Goal: Information Seeking & Learning: Learn about a topic

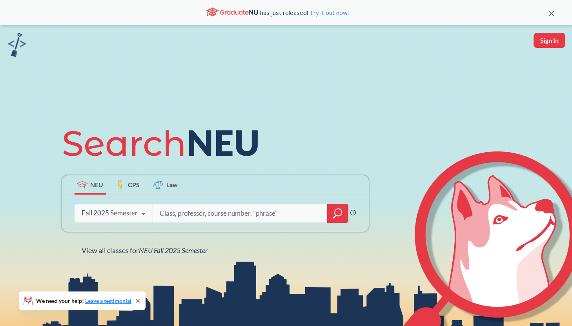
click at [133, 212] on div "Fall 2025 Semester" at bounding box center [110, 213] width 56 height 9
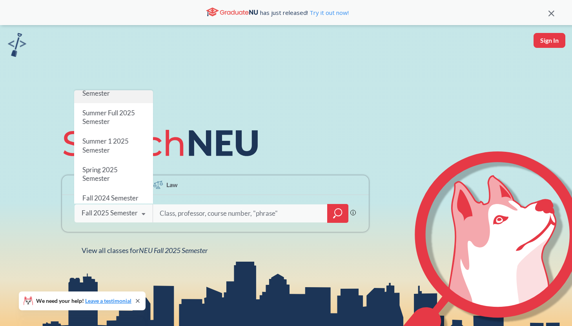
scroll to position [37, 0]
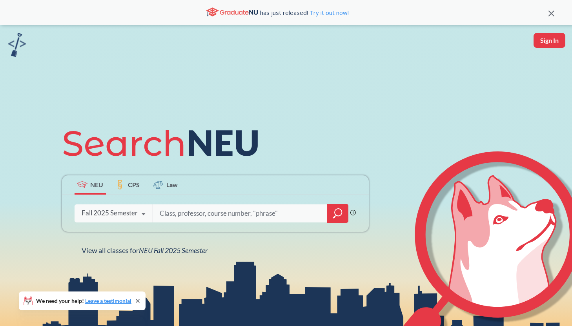
click at [218, 145] on icon at bounding box center [223, 144] width 69 height 26
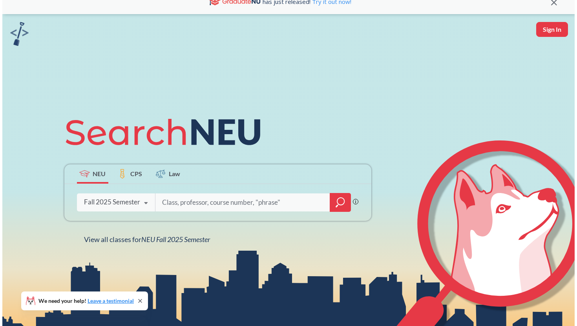
scroll to position [0, 0]
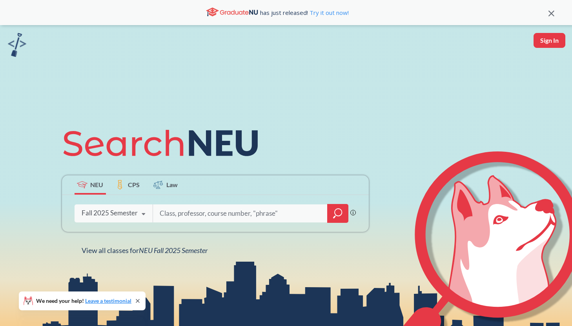
click at [157, 217] on div at bounding box center [251, 213] width 196 height 18
click at [177, 215] on input "search" at bounding box center [240, 213] width 163 height 16
type input "ds4300"
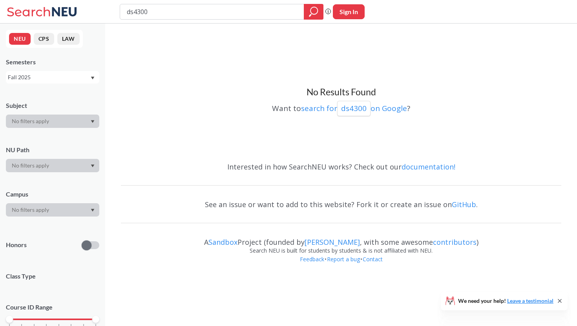
click at [63, 84] on div "NEU CPS LAW Semesters Fall 2025 Subject NU Path Campus Honors Class Type Course…" at bounding box center [52, 175] width 105 height 302
click at [67, 82] on div "Fall 2025" at bounding box center [52, 77] width 93 height 13
click at [45, 151] on div "Spring 2025" at bounding box center [54, 153] width 89 height 9
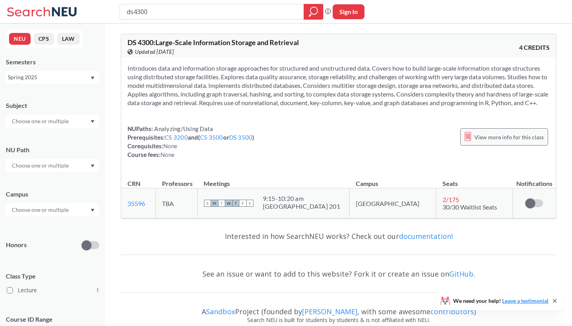
click at [497, 142] on span "View more info for this class" at bounding box center [508, 137] width 69 height 10
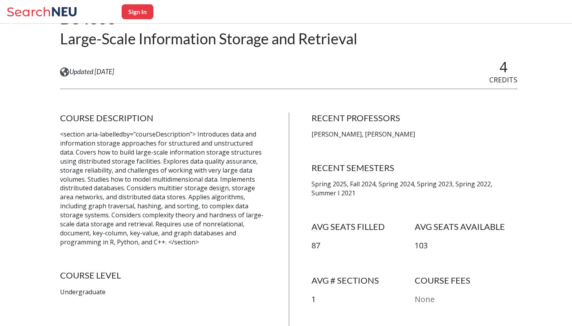
scroll to position [95, 0]
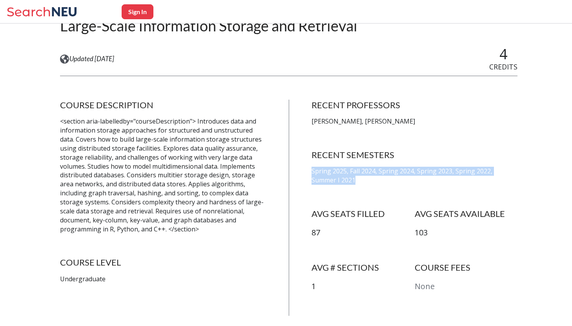
drag, startPoint x: 313, startPoint y: 171, endPoint x: 342, endPoint y: 182, distance: 30.9
click at [342, 182] on div "COURSE DESCRIPTION <section aria-labelledby="courseDescription"> Introduces dat…" at bounding box center [288, 208] width 457 height 216
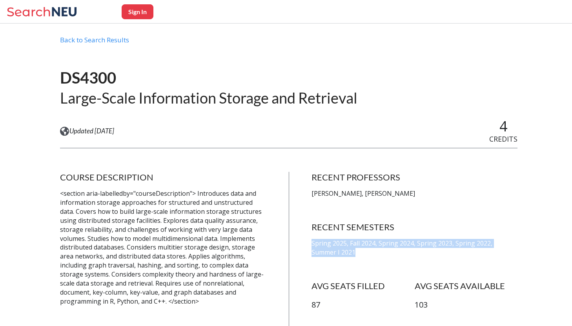
scroll to position [0, 0]
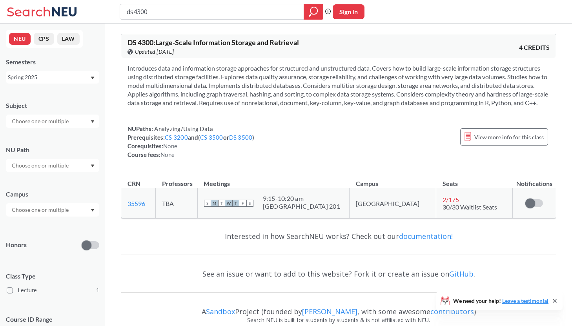
click at [153, 15] on input "ds4300" at bounding box center [212, 11] width 172 height 13
type input "ds4420"
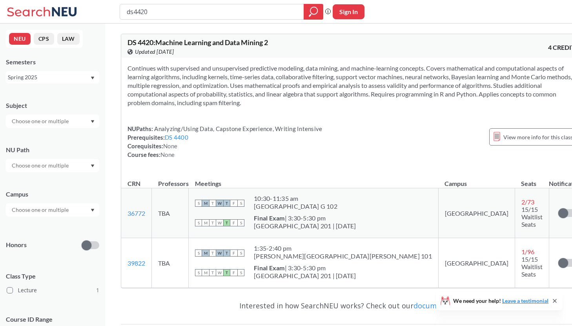
click at [104, 80] on div "NEU CPS LAW Semesters Spring 2025 Subject NU Path Campus Honors Class Type Lect…" at bounding box center [52, 175] width 105 height 302
click at [94, 79] on div "Spring 2025" at bounding box center [52, 77] width 93 height 13
click at [62, 94] on div "Fall 2025" at bounding box center [54, 94] width 89 height 9
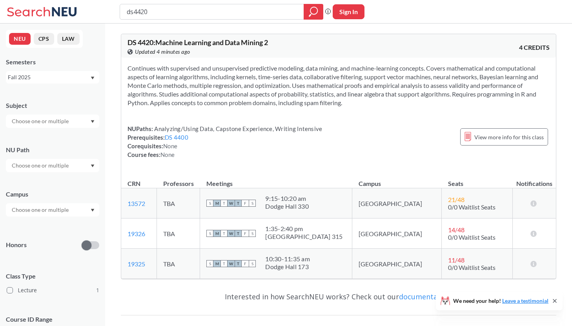
click at [200, 206] on td "TBA" at bounding box center [178, 203] width 43 height 30
click at [479, 131] on div "View more info for this class" at bounding box center [504, 136] width 88 height 17
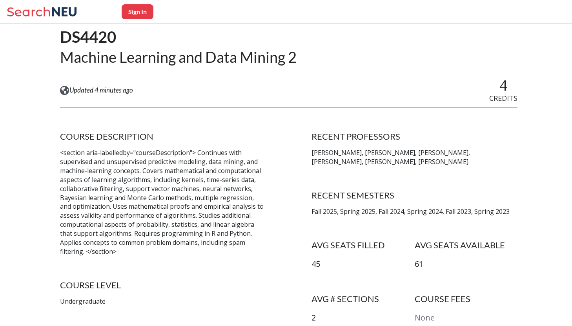
scroll to position [62, 0]
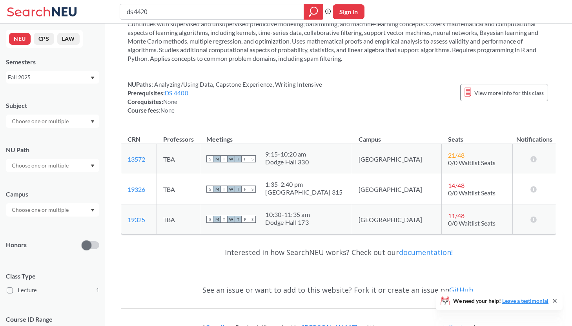
scroll to position [39, 0]
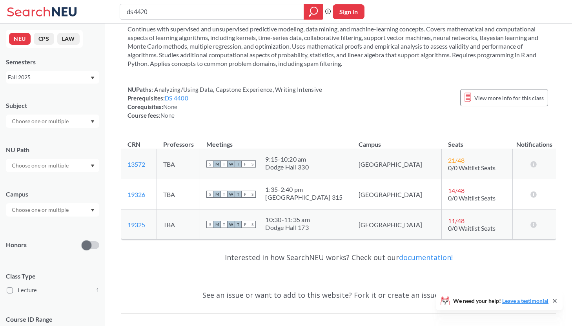
click at [89, 77] on div "Fall 2025" at bounding box center [49, 77] width 82 height 9
click at [53, 111] on div "Summer 2 2025" at bounding box center [52, 116] width 93 height 22
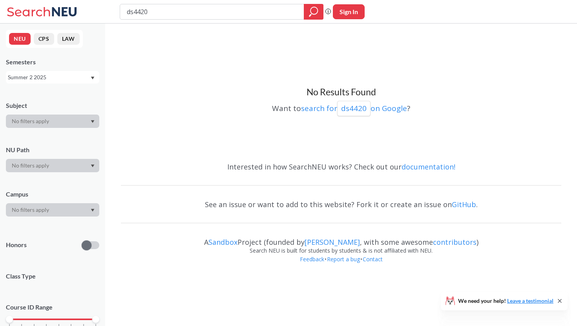
click at [55, 79] on div "Summer 2 2025" at bounding box center [49, 77] width 82 height 9
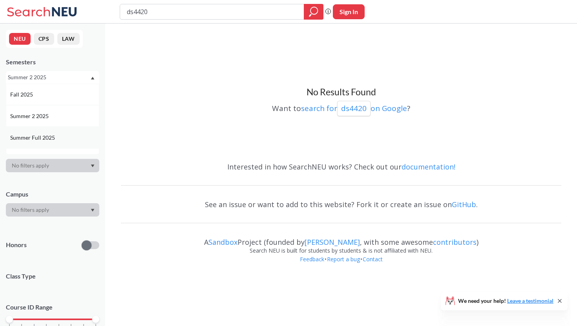
click at [44, 136] on span "Summer Full 2025" at bounding box center [33, 137] width 46 height 9
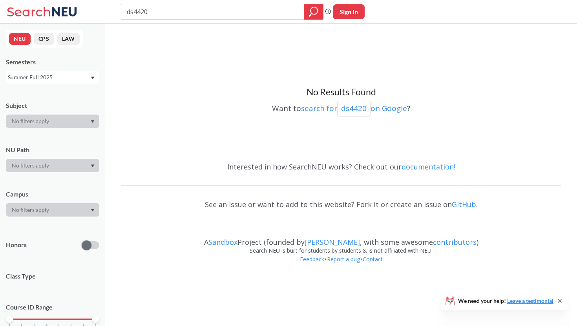
click at [49, 76] on div "Summer Full 2025" at bounding box center [49, 77] width 82 height 9
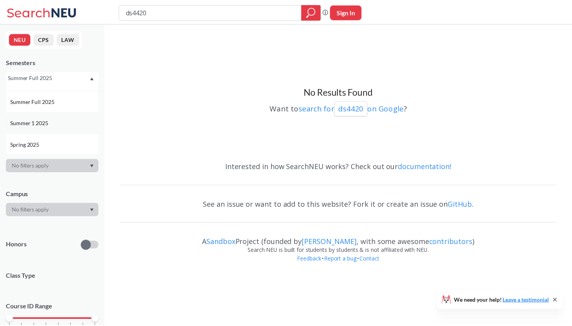
scroll to position [47, 0]
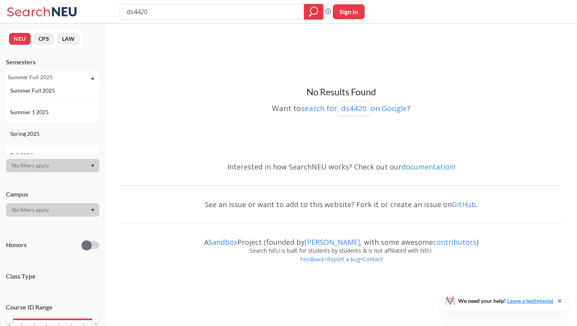
click at [40, 136] on span "Spring 2025" at bounding box center [25, 133] width 31 height 9
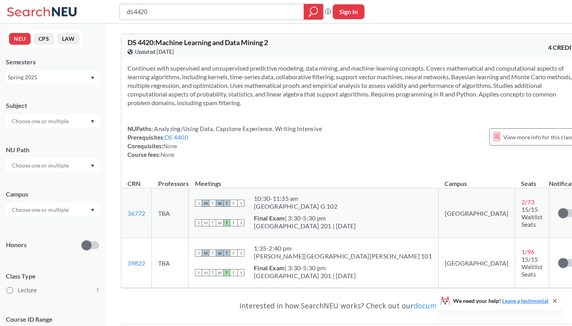
click at [159, 11] on input "ds4420" at bounding box center [212, 11] width 172 height 13
type input "ds4300"
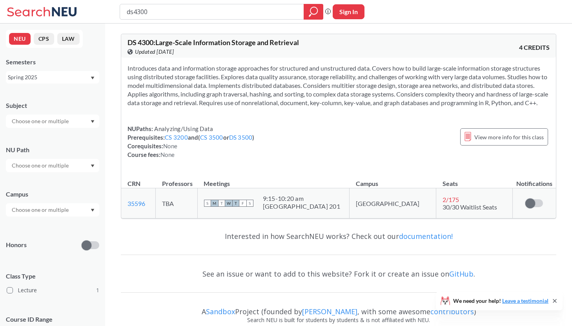
click at [149, 208] on td "35596 View this section on Banner." at bounding box center [138, 203] width 35 height 30
click at [253, 212] on div "S M T W T F S" at bounding box center [228, 203] width 49 height 17
click at [501, 141] on span "View more info for this class" at bounding box center [508, 137] width 69 height 10
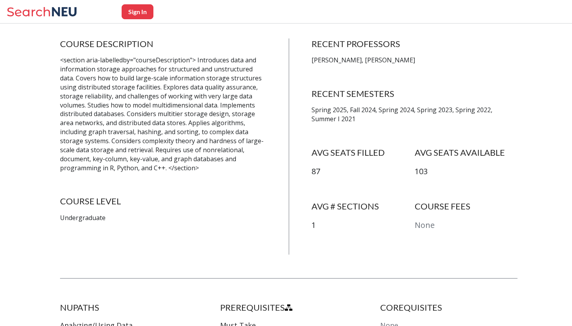
scroll to position [158, 0]
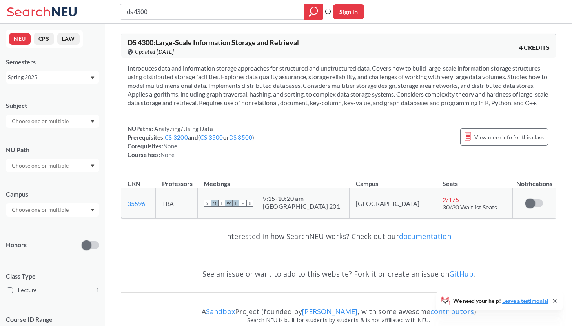
click at [62, 75] on div "Spring 2025" at bounding box center [49, 77] width 82 height 9
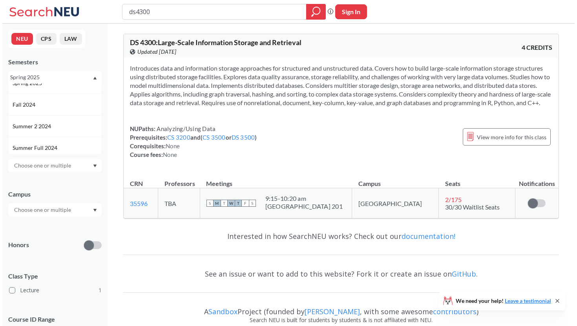
scroll to position [98, 0]
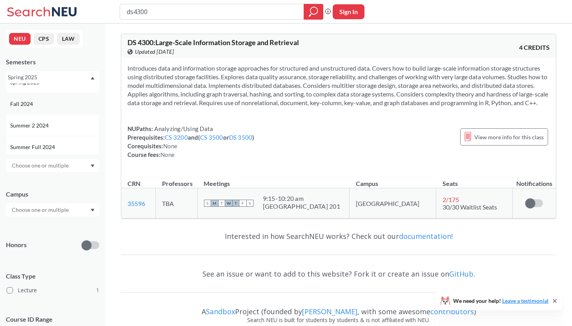
click at [53, 108] on div "Fall 2024" at bounding box center [54, 104] width 89 height 9
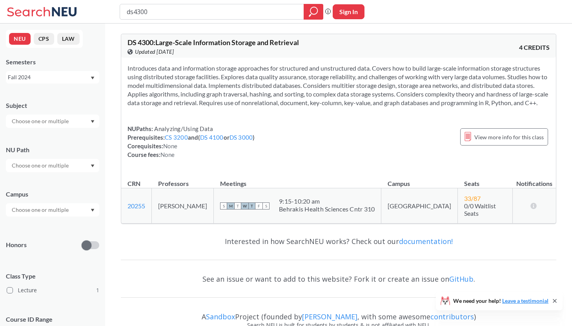
click at [38, 82] on div "Fall 2024" at bounding box center [52, 77] width 93 height 13
click at [34, 132] on span "Spring 2025" at bounding box center [25, 132] width 31 height 9
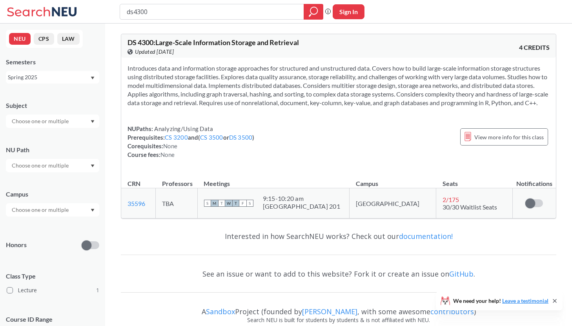
click at [42, 80] on div "Spring 2025" at bounding box center [49, 77] width 82 height 9
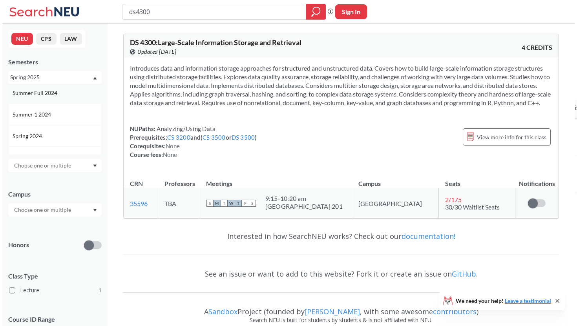
scroll to position [153, 0]
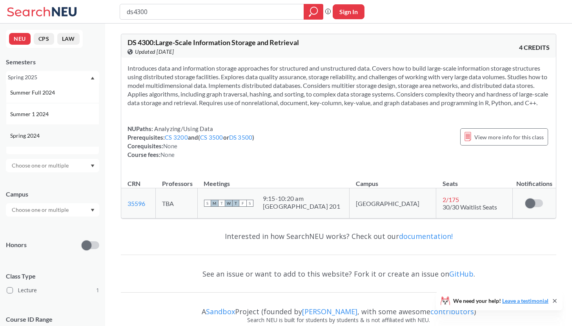
click at [38, 135] on span "Spring 2024" at bounding box center [25, 135] width 31 height 9
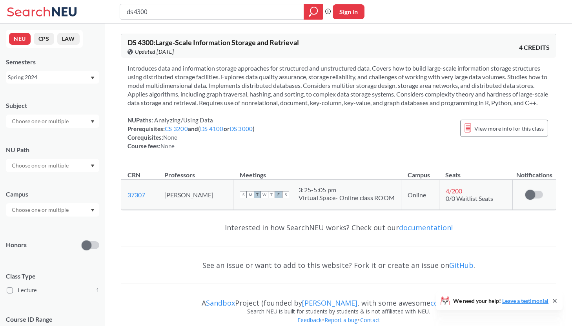
click at [44, 89] on div "NEU CPS LAW Semesters Spring 2024 Subject NU Path Campus Honors Class Type Lect…" at bounding box center [52, 175] width 105 height 302
click at [50, 79] on div "Spring 2024" at bounding box center [49, 77] width 82 height 9
click at [40, 97] on div "Fall 2025" at bounding box center [54, 94] width 89 height 9
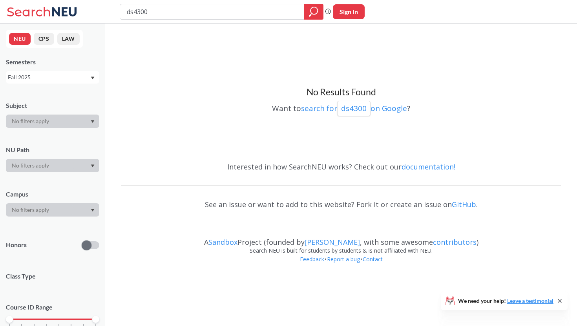
click at [53, 78] on div "Fall 2025" at bounding box center [49, 77] width 82 height 9
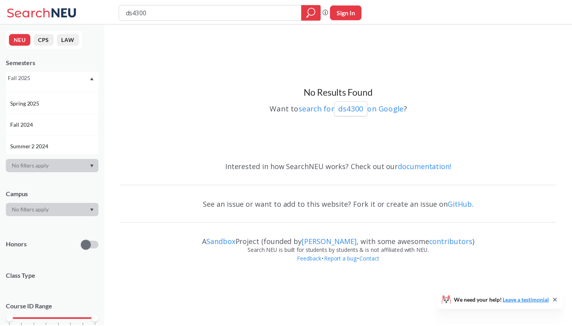
scroll to position [82, 0]
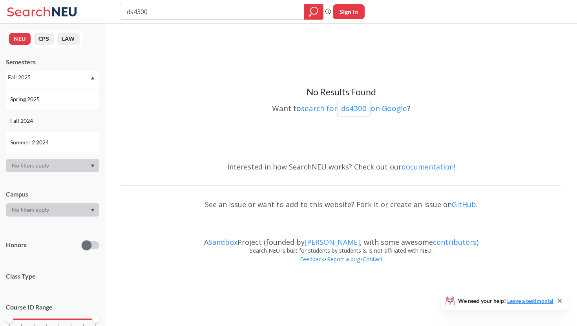
click at [38, 121] on div "Fall 2024" at bounding box center [54, 120] width 89 height 9
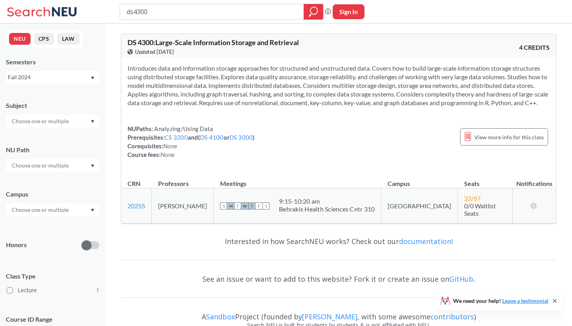
click at [47, 80] on div "Fall 2024" at bounding box center [49, 77] width 82 height 9
drag, startPoint x: 39, startPoint y: 129, endPoint x: 39, endPoint y: 123, distance: 5.9
click at [34, 127] on div "Spring 2024" at bounding box center [52, 132] width 93 height 22
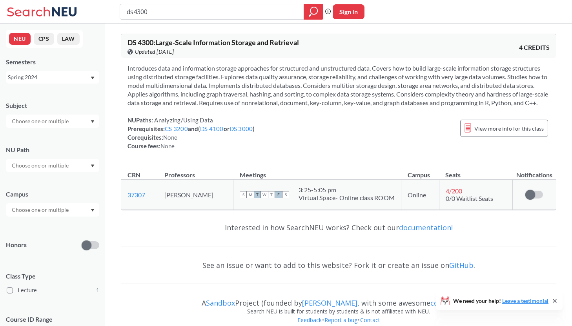
click at [49, 73] on div "Spring 2024" at bounding box center [49, 77] width 82 height 9
click at [47, 82] on div "Spring 2024" at bounding box center [52, 77] width 93 height 13
click at [46, 82] on div "Spring 2024" at bounding box center [52, 77] width 93 height 13
click at [42, 97] on div "Fall 2025" at bounding box center [54, 94] width 89 height 9
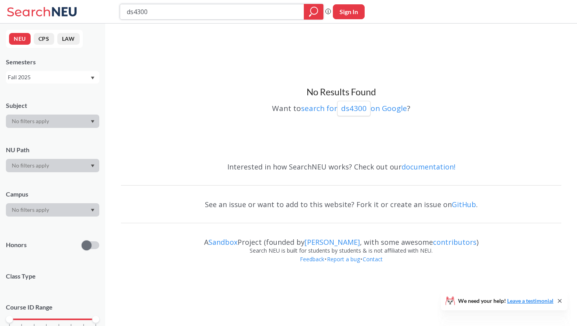
drag, startPoint x: 154, startPoint y: 11, endPoint x: 93, endPoint y: 9, distance: 61.2
click at [93, 11] on div "ds4300 Phrase search guarantees the exact search appears in the results. Ex. If…" at bounding box center [288, 12] width 577 height 24
type input "fina4335"
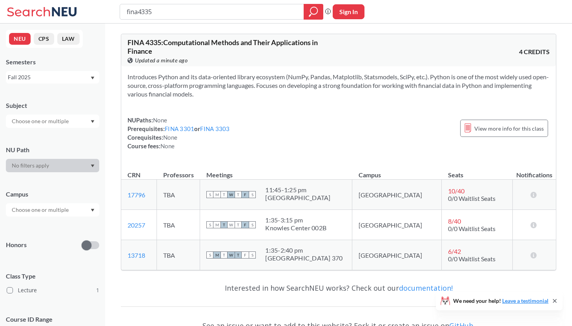
click at [63, 76] on div "Fall 2025" at bounding box center [49, 77] width 82 height 9
click at [42, 93] on div "Fall 2025" at bounding box center [54, 94] width 89 height 9
click at [200, 196] on td "TBA" at bounding box center [178, 195] width 43 height 30
click at [254, 190] on div "S M T W T F S" at bounding box center [230, 194] width 49 height 17
click at [292, 192] on div "11:45 - 1:25 pm" at bounding box center [297, 190] width 65 height 8
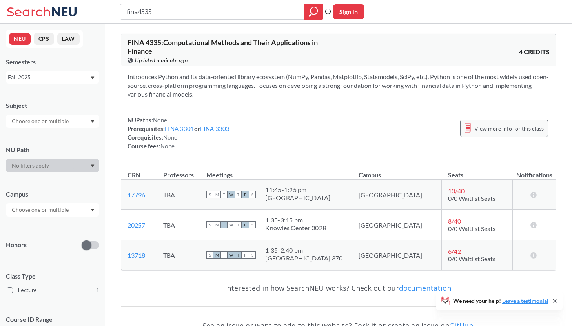
click at [497, 130] on span "View more info for this class" at bounding box center [508, 129] width 69 height 10
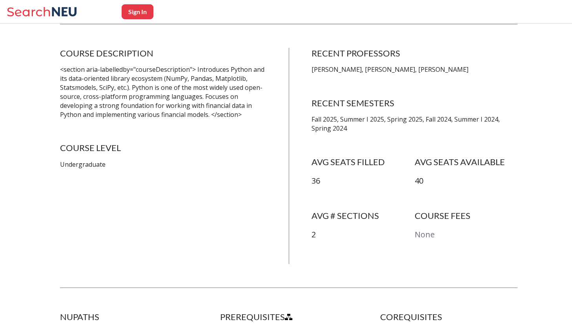
scroll to position [149, 0]
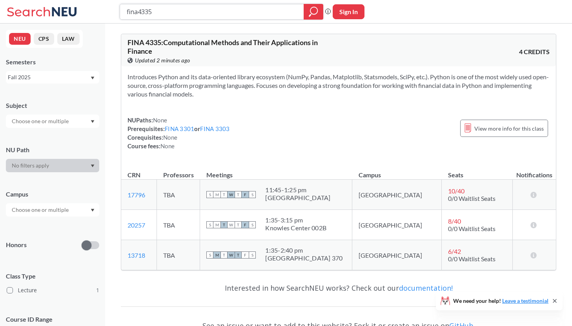
drag, startPoint x: 169, startPoint y: 13, endPoint x: 95, endPoint y: -4, distance: 76.1
click at [95, 0] on html "fina4335 Phrase search guarantees the exact search appears in the results. Ex. …" at bounding box center [286, 163] width 572 height 326
type input "mktg 4604"
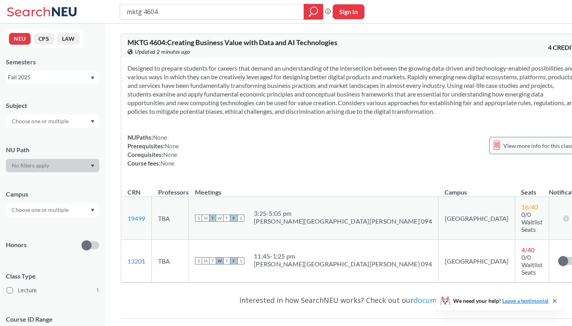
click at [503, 151] on span "View more info for this class" at bounding box center [537, 146] width 69 height 10
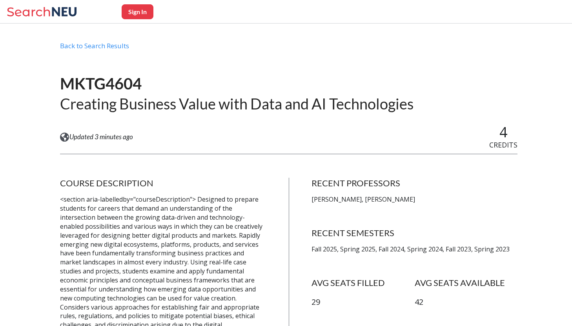
scroll to position [39, 0]
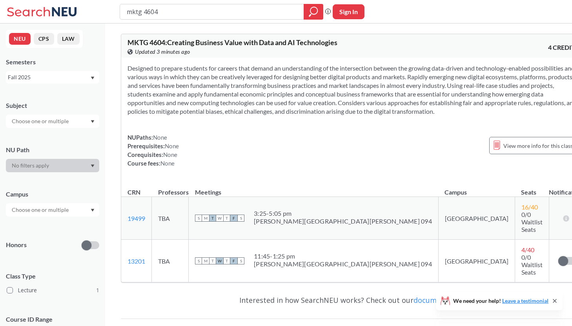
click at [54, 76] on div "Fall 2025" at bounding box center [49, 77] width 82 height 9
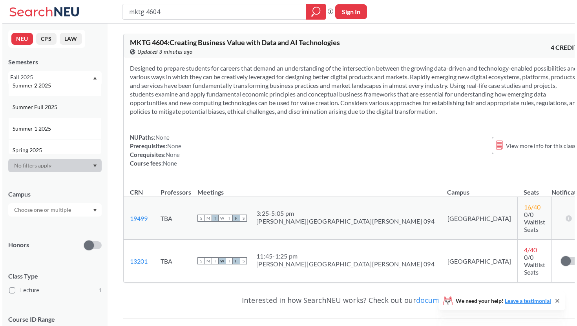
scroll to position [31, 0]
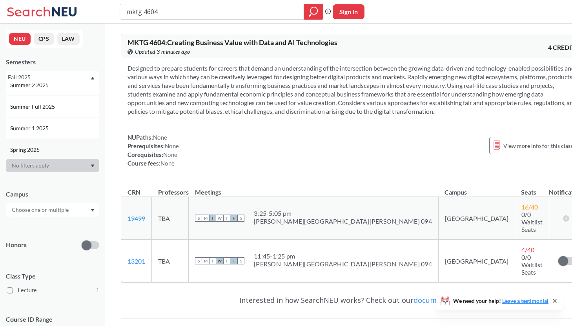
click at [35, 146] on span "Spring 2025" at bounding box center [25, 150] width 31 height 9
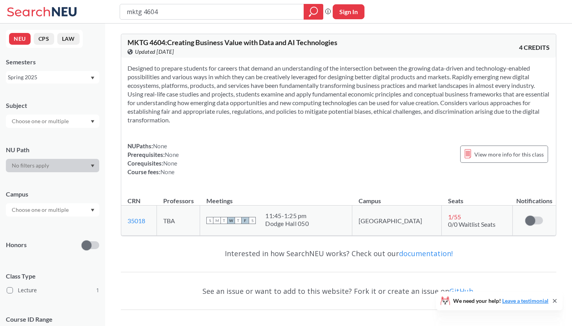
click at [36, 78] on div "Spring 2025" at bounding box center [49, 77] width 82 height 9
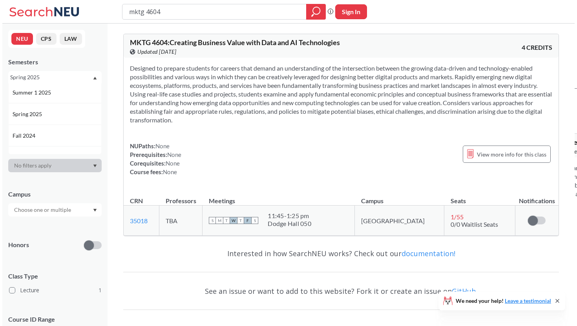
scroll to position [82, 0]
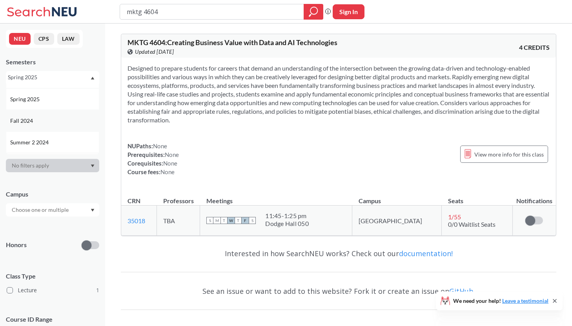
click at [38, 122] on div "Fall 2024" at bounding box center [54, 120] width 89 height 9
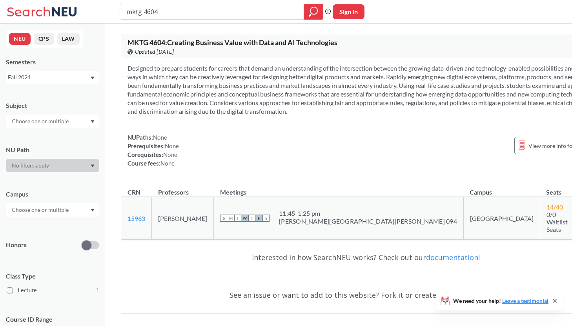
click at [64, 75] on div "Fall 2024" at bounding box center [49, 77] width 82 height 9
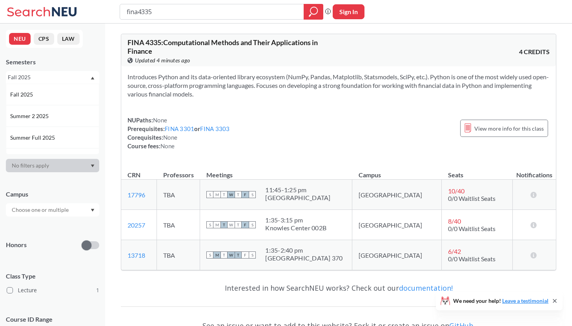
type input "fina4335"
click at [46, 92] on div "Fall 2025" at bounding box center [54, 94] width 89 height 9
click at [79, 77] on div "Fall 2025" at bounding box center [49, 77] width 82 height 9
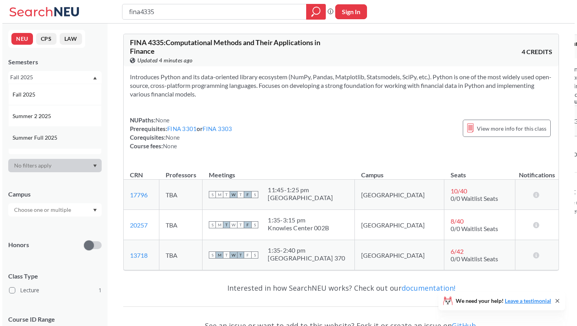
scroll to position [25, 0]
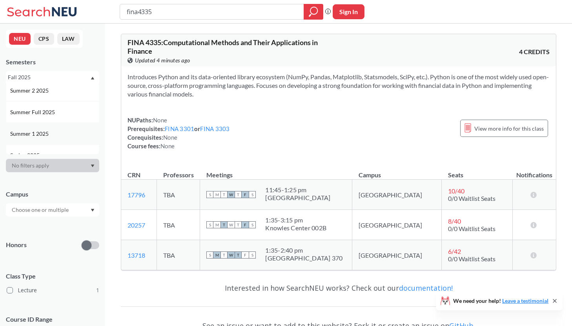
click at [50, 132] on div "Summer 1 2025" at bounding box center [54, 133] width 89 height 9
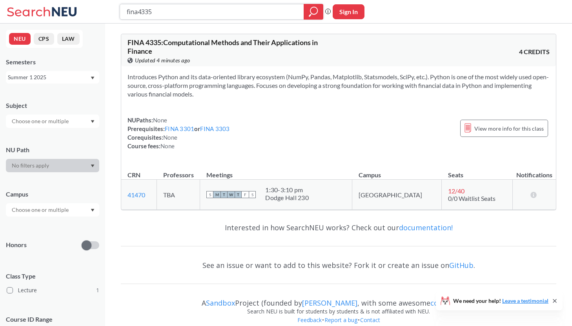
drag, startPoint x: 164, startPoint y: 13, endPoint x: 112, endPoint y: 17, distance: 52.0
click at [113, 17] on div "fina4335 Phrase search guarantees the exact search appears in the results. Ex. …" at bounding box center [286, 12] width 572 height 24
drag, startPoint x: 232, startPoint y: 13, endPoint x: 89, endPoint y: 16, distance: 143.2
click at [89, 16] on div "fina4335 Phrase search guarantees the exact search appears in the results. Ex. …" at bounding box center [286, 12] width 572 height 24
drag, startPoint x: 167, startPoint y: 11, endPoint x: 122, endPoint y: 7, distance: 45.3
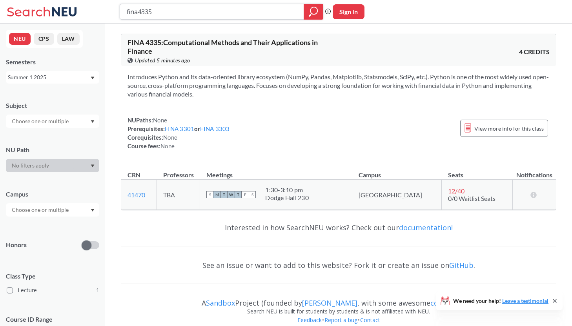
click at [122, 7] on div "fina4335" at bounding box center [222, 12] width 204 height 16
type input "cs4520"
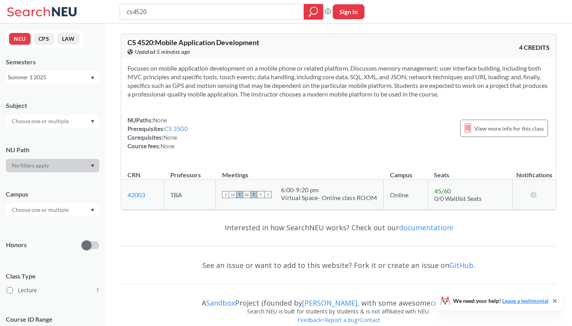
click at [73, 78] on div "Summer 1 2025" at bounding box center [49, 77] width 82 height 9
click at [57, 93] on div "Fall 2025" at bounding box center [54, 94] width 89 height 9
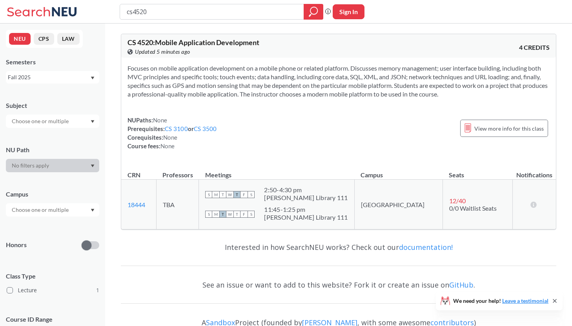
click at [471, 137] on div "View more info for this class" at bounding box center [504, 128] width 88 height 25
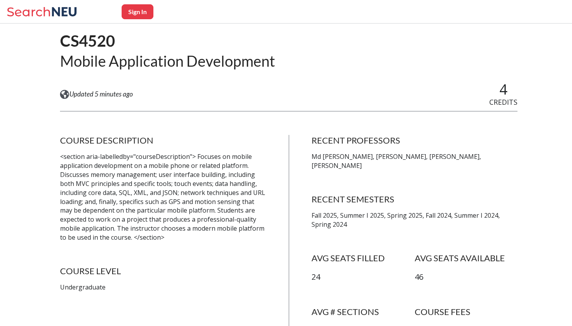
scroll to position [80, 0]
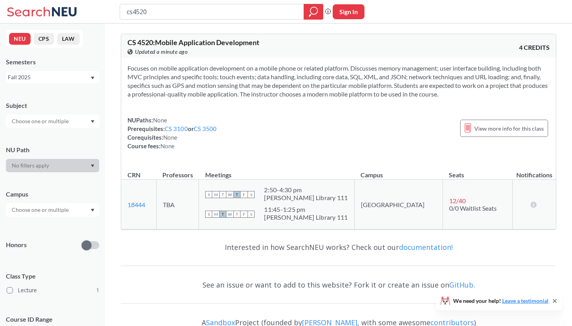
click at [83, 82] on div "Fall 2025" at bounding box center [52, 77] width 93 height 13
click at [67, 133] on div "Summer Full 2025" at bounding box center [54, 137] width 89 height 9
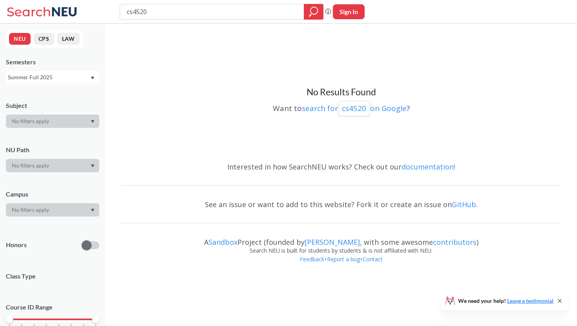
click at [63, 73] on div "Summer Full 2025" at bounding box center [49, 77] width 82 height 9
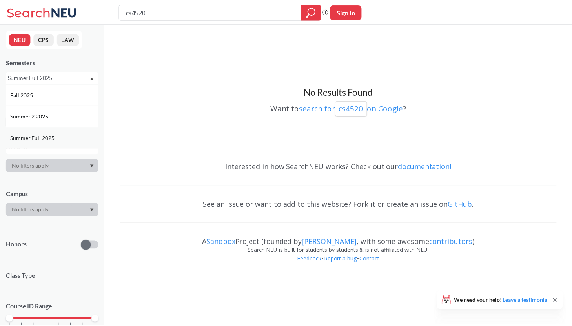
scroll to position [25, 0]
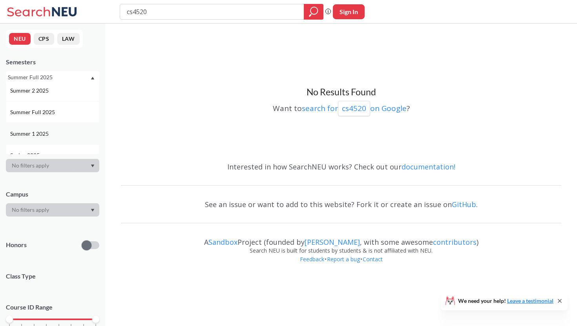
click at [46, 136] on span "Summer 1 2025" at bounding box center [30, 133] width 40 height 9
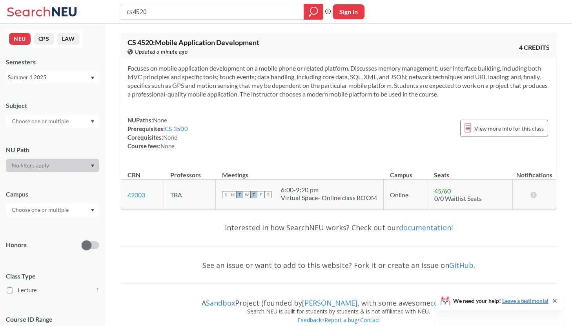
click at [59, 79] on div "Summer 1 2025" at bounding box center [49, 77] width 82 height 9
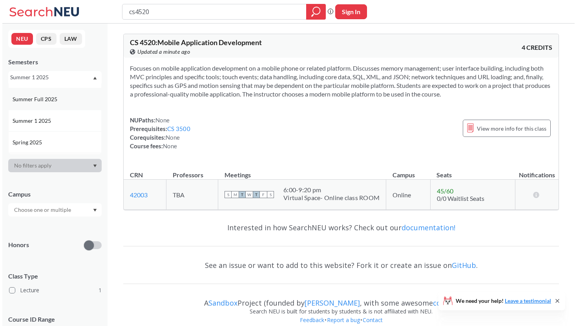
scroll to position [42, 0]
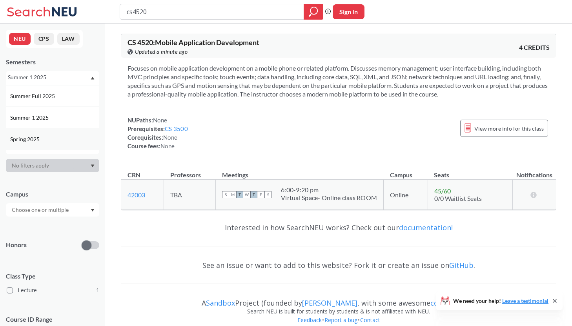
click at [43, 140] on div "Spring 2025" at bounding box center [54, 139] width 89 height 9
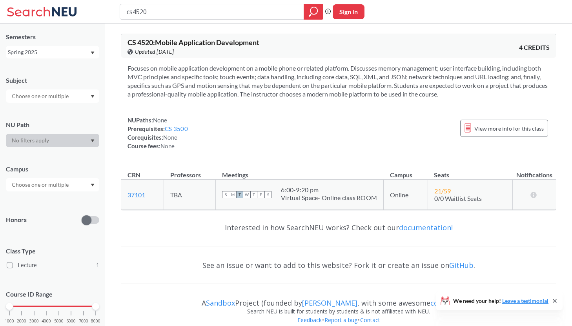
scroll to position [25, 0]
click at [53, 50] on div "Spring 2025" at bounding box center [49, 51] width 82 height 9
click at [45, 69] on div "Fall 2025" at bounding box center [54, 69] width 89 height 9
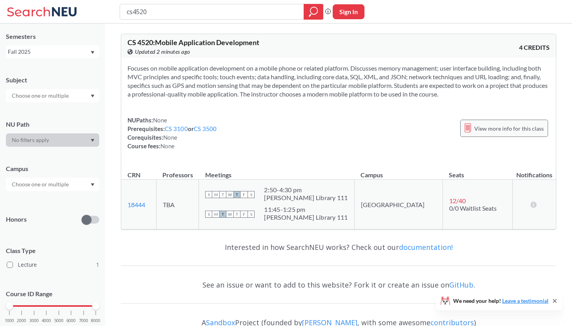
click at [493, 122] on div "View more info for this class" at bounding box center [504, 128] width 88 height 17
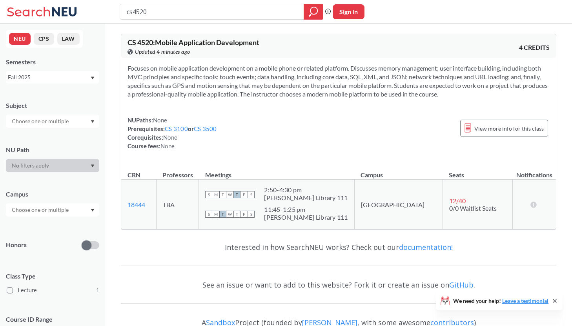
drag, startPoint x: 151, startPoint y: 13, endPoint x: 109, endPoint y: 12, distance: 41.6
click at [111, 12] on div "cs4520 Phrase search guarantees the exact search appears in the results. Ex. If…" at bounding box center [286, 12] width 572 height 24
type input "fina2730"
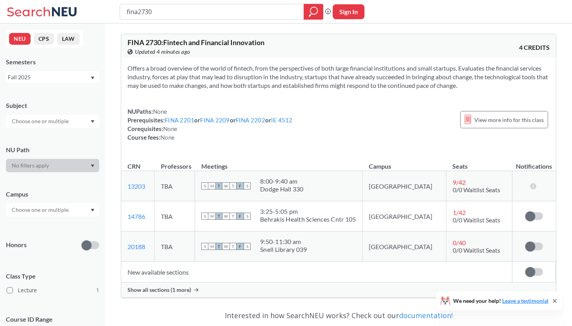
click at [36, 77] on div "Fall 2025" at bounding box center [49, 77] width 82 height 9
click at [403, 114] on div "NUPaths: None Prerequisites: FINA 2201 or FINA 2209 or FINA 2202 or IE 4512 Cor…" at bounding box center [338, 124] width 422 height 35
click at [488, 126] on div "View more info for this class" at bounding box center [504, 119] width 88 height 17
click at [75, 76] on div "Fall 2025" at bounding box center [49, 77] width 82 height 9
click at [57, 112] on div "Summer 2 2025" at bounding box center [54, 116] width 89 height 9
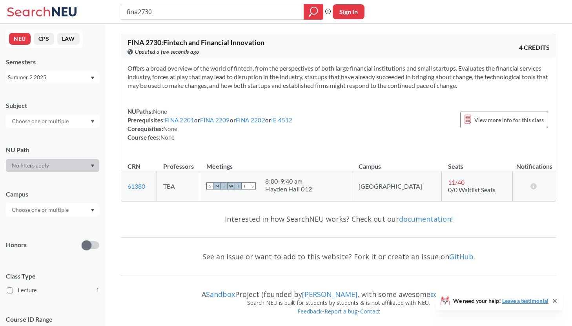
click at [62, 80] on div "Summer 2 2025" at bounding box center [49, 77] width 82 height 9
click at [50, 132] on div "Summer Full 2025" at bounding box center [52, 138] width 93 height 22
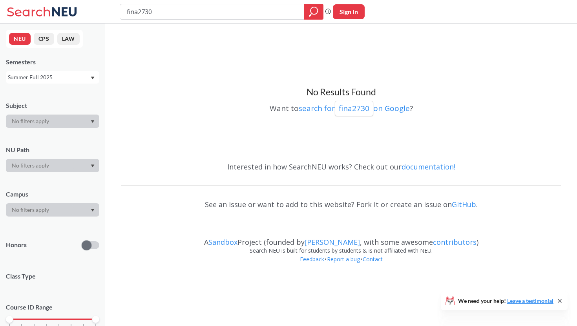
click at [57, 79] on div "Summer Full 2025" at bounding box center [49, 77] width 82 height 9
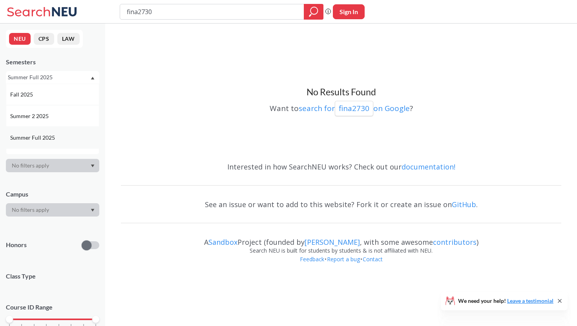
scroll to position [22, 0]
click at [52, 135] on div "Summer 1 2025" at bounding box center [54, 137] width 89 height 9
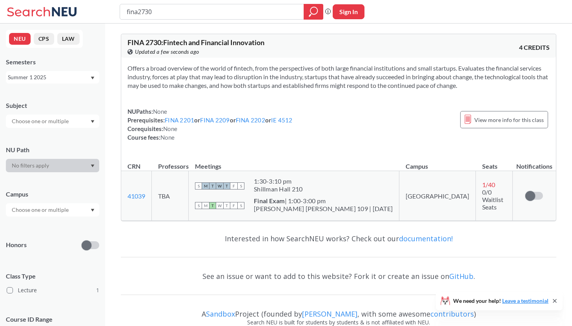
click at [56, 79] on div "Summer 1 2025" at bounding box center [49, 77] width 82 height 9
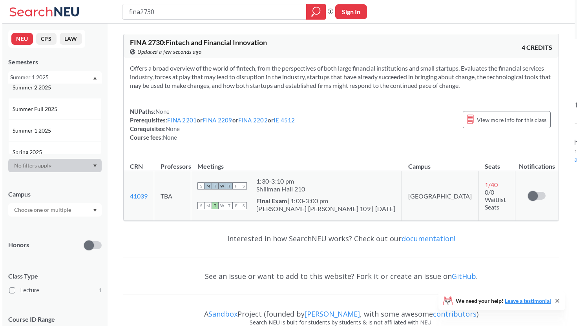
scroll to position [29, 0]
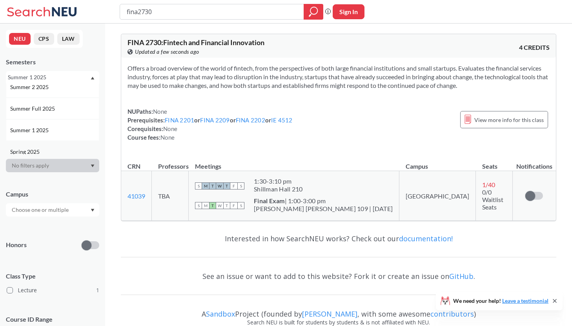
click at [42, 146] on div "Spring 2025" at bounding box center [52, 152] width 93 height 22
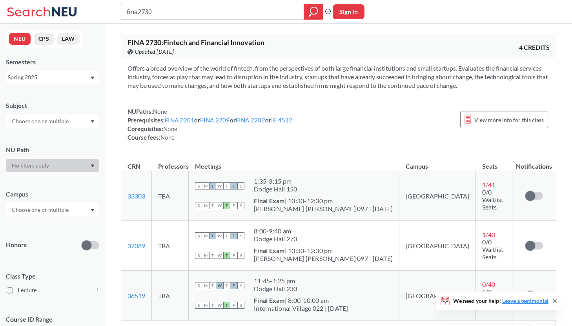
click at [79, 77] on div "Spring 2025" at bounding box center [49, 77] width 82 height 9
click at [60, 115] on div "Summer 2 2025" at bounding box center [54, 116] width 89 height 9
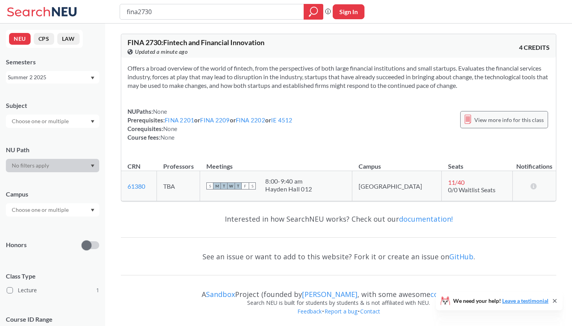
click at [491, 120] on span "View more info for this class" at bounding box center [508, 120] width 69 height 10
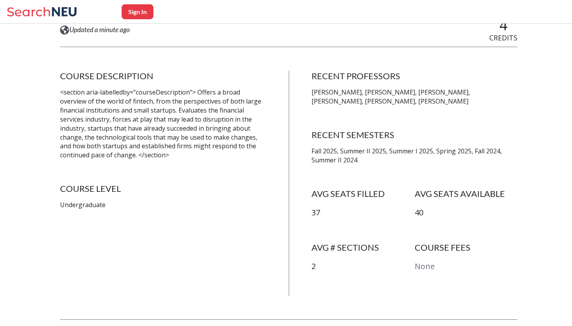
scroll to position [132, 0]
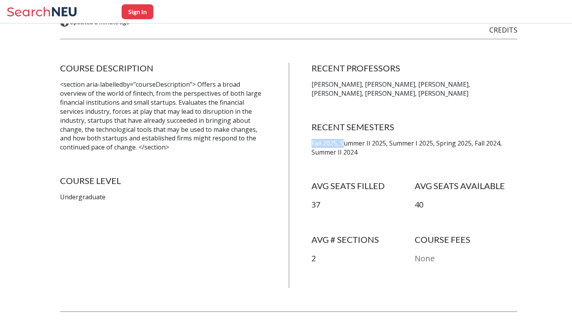
drag, startPoint x: 314, startPoint y: 144, endPoint x: 347, endPoint y: 143, distance: 33.0
click at [347, 143] on p "Fall 2025, Summer II 2025, Summer I 2025, Spring 2025, Fall 2024, Summer II 2024" at bounding box center [414, 148] width 206 height 18
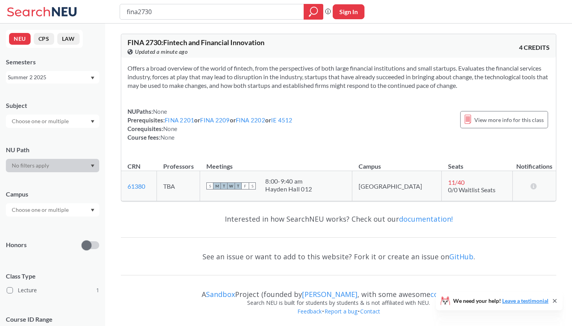
click at [57, 76] on div "Summer 2 2025" at bounding box center [49, 77] width 82 height 9
click at [38, 120] on span "Summer 1 2025" at bounding box center [30, 118] width 40 height 9
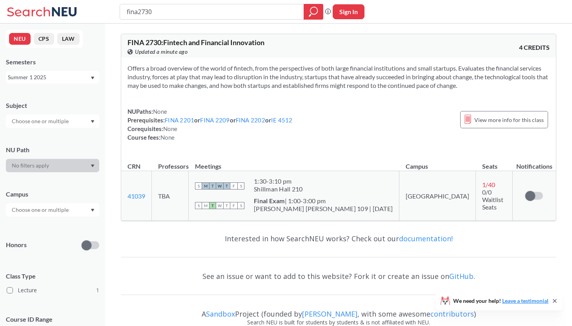
click at [45, 80] on div "Summer 1 2025" at bounding box center [49, 77] width 82 height 9
click at [31, 130] on div "Spring 2025" at bounding box center [52, 136] width 93 height 22
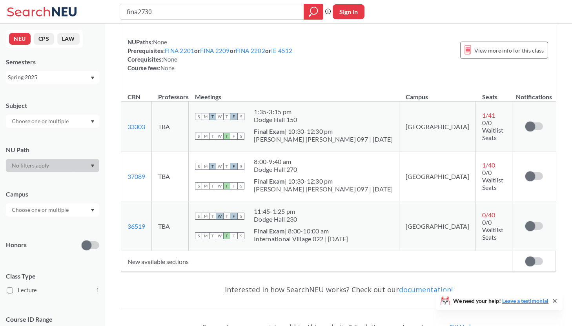
click at [40, 77] on div "Spring 2025" at bounding box center [49, 77] width 82 height 9
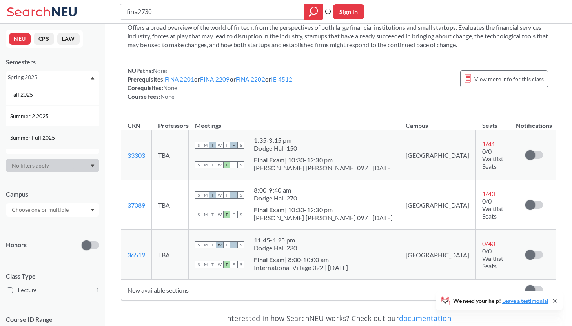
scroll to position [25, 0]
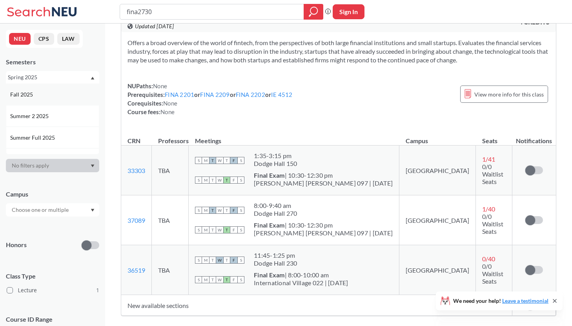
click at [39, 96] on div "Fall 2025" at bounding box center [54, 94] width 89 height 9
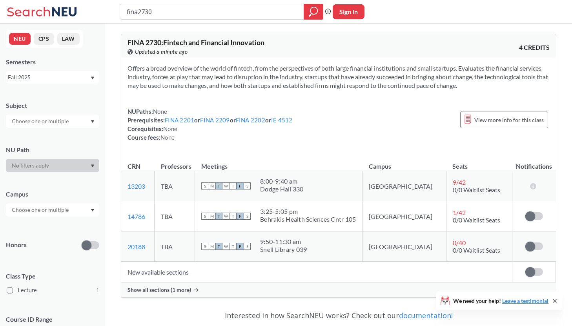
click at [146, 292] on span "Show all sections (1 more)" at bounding box center [159, 289] width 64 height 7
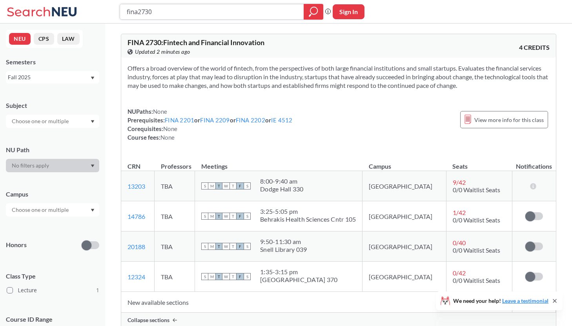
click at [182, 14] on input "fina2730" at bounding box center [212, 11] width 172 height 13
type input "fina4340"
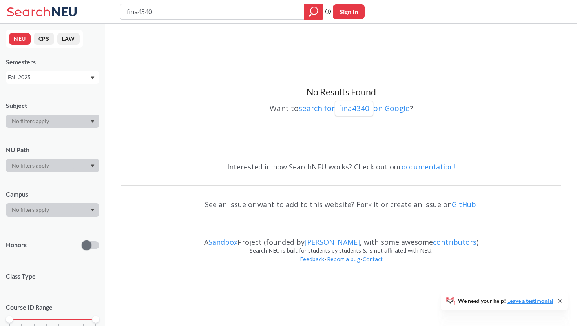
click at [78, 75] on div "Fall 2025" at bounding box center [49, 77] width 82 height 9
click at [51, 113] on div "Summer 2 2025" at bounding box center [54, 116] width 89 height 9
click at [66, 76] on div "Summer 2 2025" at bounding box center [49, 77] width 82 height 9
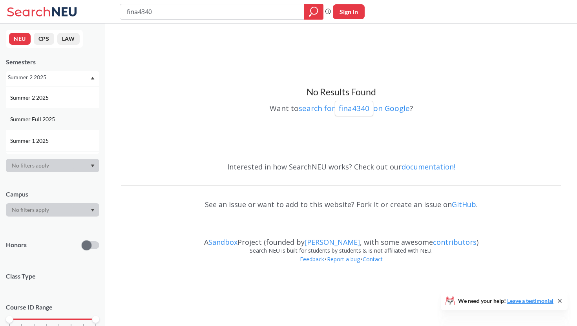
scroll to position [25, 0]
click at [42, 133] on span "Summer 1 2025" at bounding box center [30, 134] width 40 height 9
click at [56, 81] on div "Summer 1 2025" at bounding box center [49, 77] width 82 height 9
click at [33, 138] on div "Spring 2025" at bounding box center [52, 144] width 93 height 22
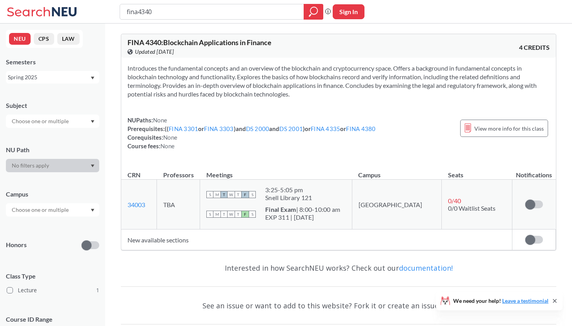
click at [442, 164] on th "Seats" at bounding box center [477, 171] width 71 height 17
click at [481, 134] on div "View more info for this class" at bounding box center [504, 128] width 88 height 17
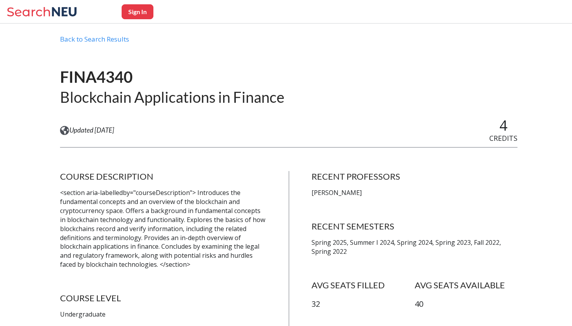
scroll to position [24, 0]
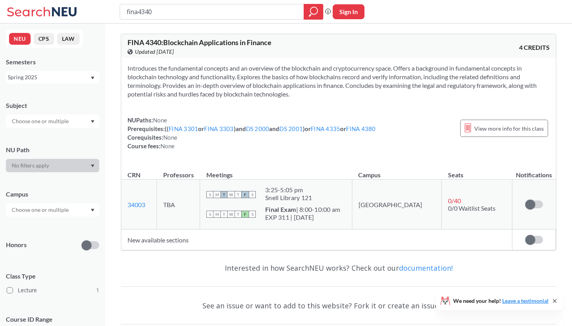
click at [73, 76] on div "Spring 2025" at bounding box center [49, 77] width 82 height 9
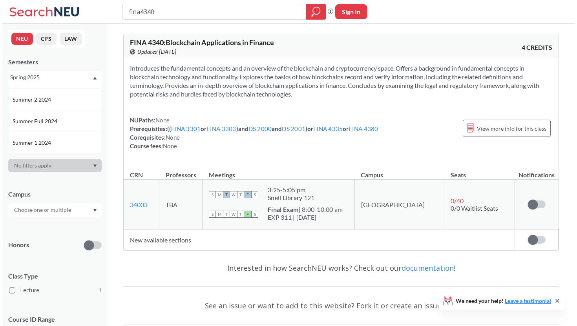
scroll to position [127, 0]
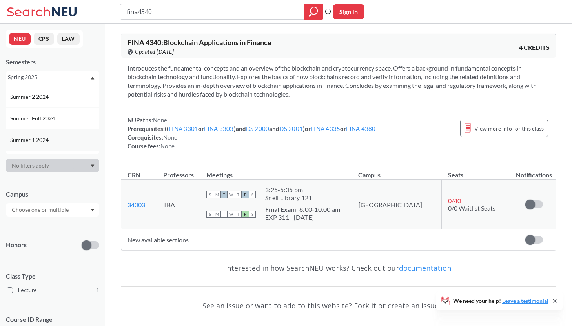
click at [55, 141] on div "Summer 1 2024" at bounding box center [54, 140] width 89 height 9
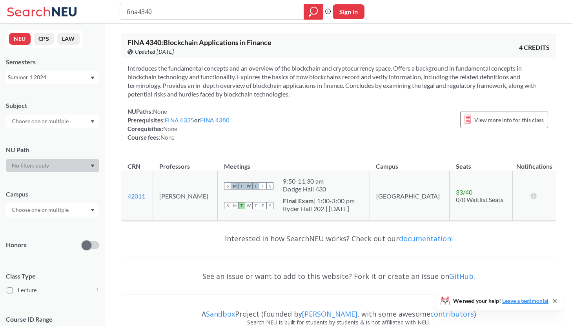
click at [58, 73] on div "Summer 1 2024" at bounding box center [52, 77] width 93 height 13
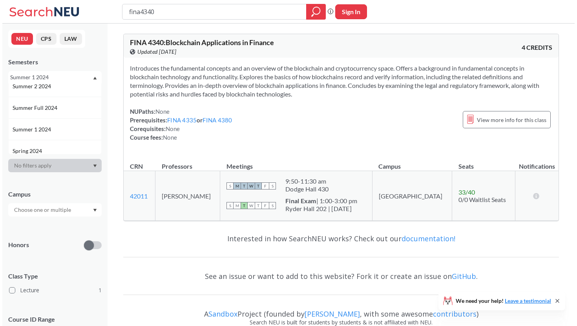
scroll to position [139, 0]
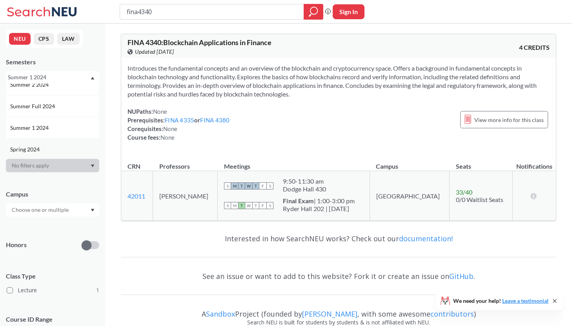
click at [49, 148] on div "Spring 2024" at bounding box center [54, 149] width 89 height 9
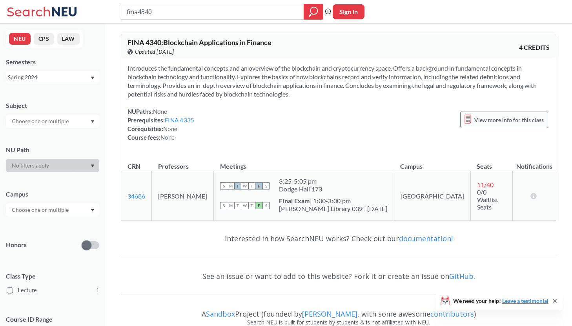
click at [486, 126] on div "View more info for this class" at bounding box center [504, 119] width 88 height 17
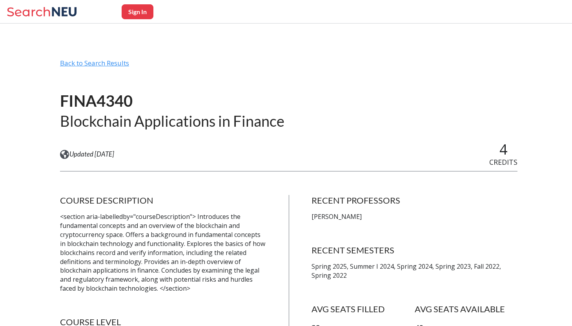
click at [95, 65] on div "Back to Search Results" at bounding box center [288, 66] width 457 height 15
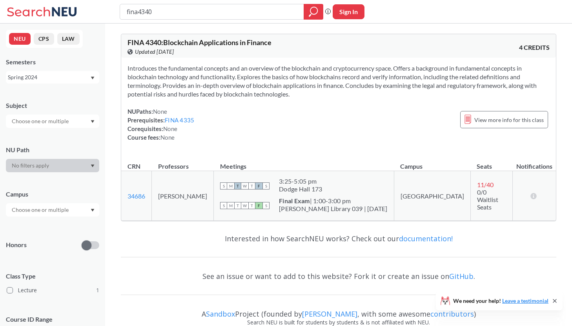
click at [203, 14] on input "fina4340" at bounding box center [212, 11] width 172 height 13
type input "fina4350"
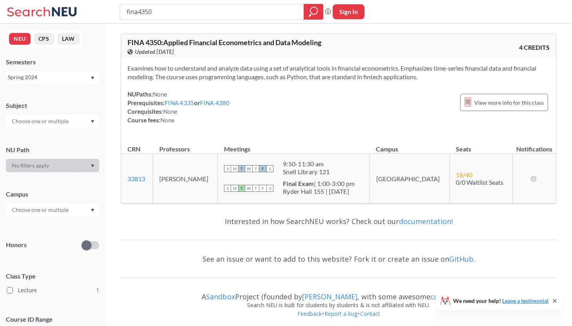
click at [51, 74] on div "Spring 2024" at bounding box center [49, 77] width 82 height 9
click at [38, 96] on div "Fall 2025" at bounding box center [54, 94] width 89 height 9
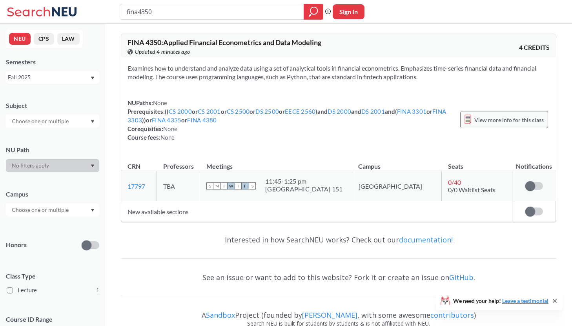
click at [501, 113] on div "View more info for this class" at bounding box center [504, 119] width 88 height 17
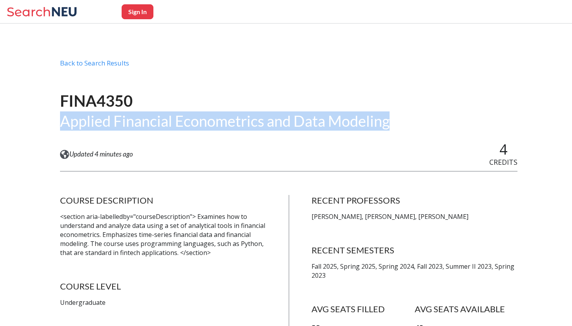
drag, startPoint x: 56, startPoint y: 118, endPoint x: 400, endPoint y: 128, distance: 344.1
copy h2 "Applied Financial Econometrics and Data Modeling"
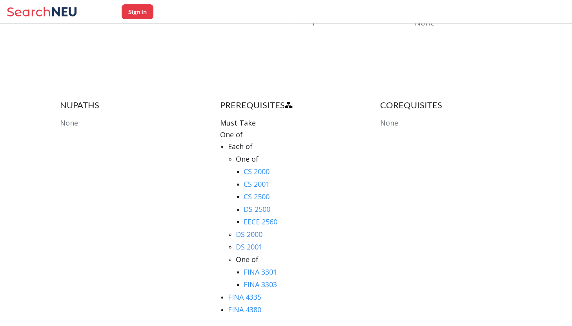
scroll to position [355, 0]
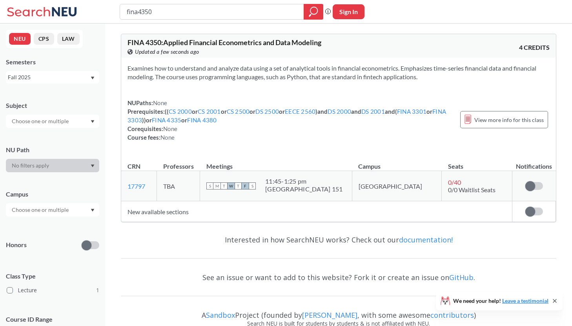
click at [65, 78] on div "Fall 2025" at bounding box center [49, 77] width 82 height 9
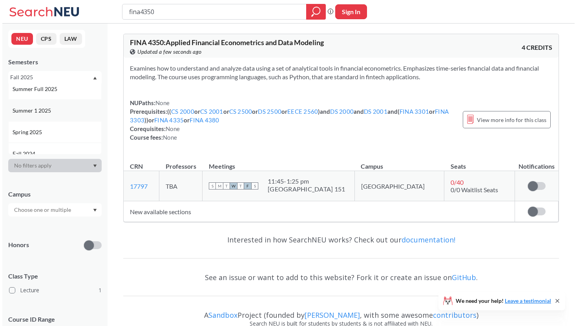
scroll to position [58, 0]
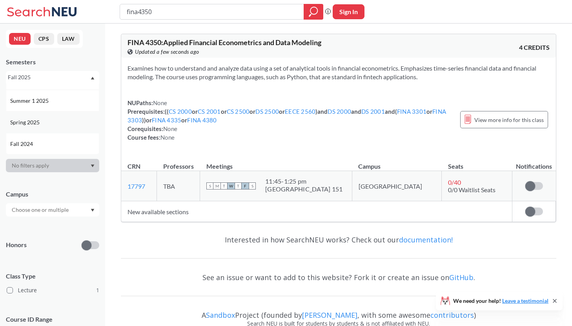
click at [32, 125] on span "Spring 2025" at bounding box center [25, 122] width 31 height 9
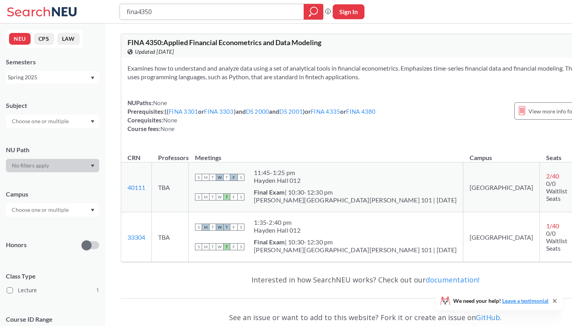
click at [183, 14] on input "fina4350" at bounding box center [212, 11] width 172 height 13
type input "fina4390"
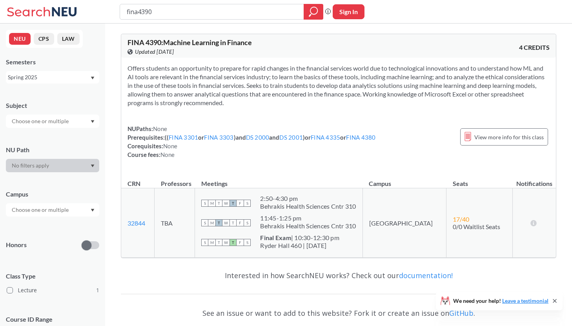
click at [56, 76] on div "Spring 2025" at bounding box center [49, 77] width 82 height 9
click at [46, 98] on div "Fall 2025" at bounding box center [54, 94] width 89 height 9
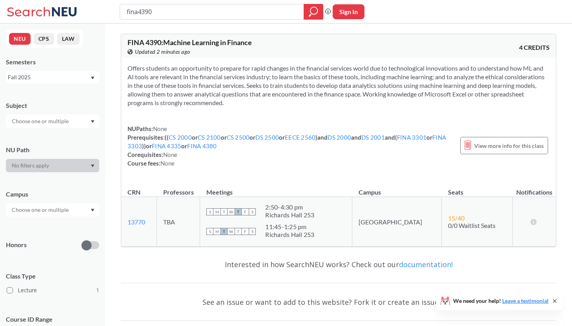
click at [484, 135] on div "View more info for this class" at bounding box center [504, 145] width 88 height 25
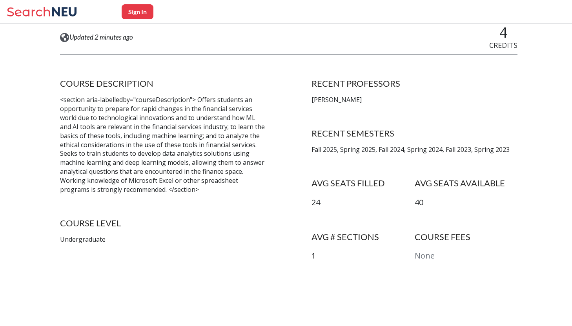
scroll to position [118, 0]
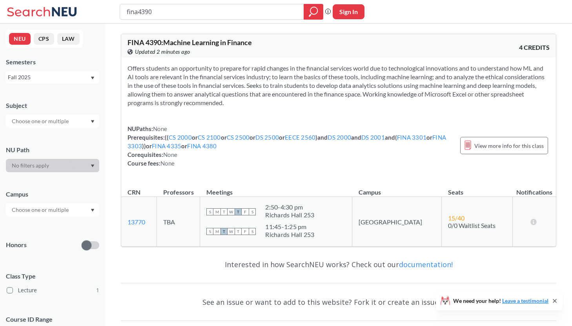
click at [53, 122] on input "text" at bounding box center [41, 120] width 66 height 9
click at [60, 121] on input "text" at bounding box center [41, 120] width 66 height 9
click at [74, 95] on div "Subject FINA ( 1 ) Finance & Insurance" at bounding box center [52, 110] width 93 height 35
click at [73, 77] on div "Fall 2025" at bounding box center [49, 77] width 82 height 9
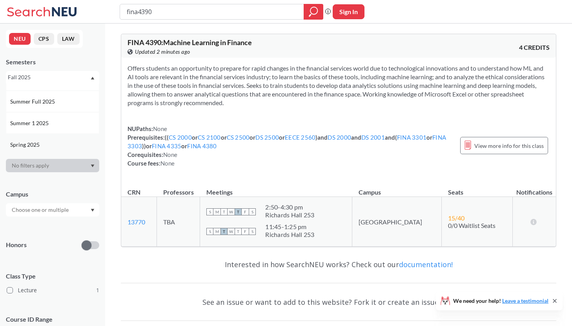
click at [50, 141] on div "Spring 2025" at bounding box center [54, 144] width 89 height 9
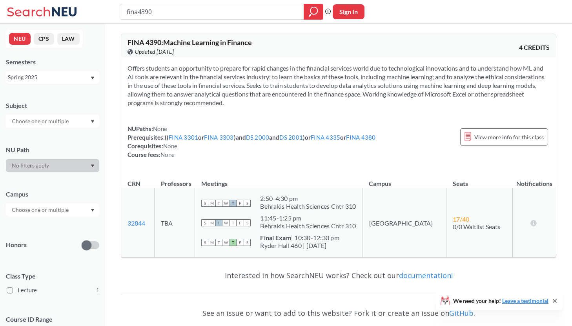
click at [61, 75] on div "Spring 2025" at bounding box center [49, 77] width 82 height 9
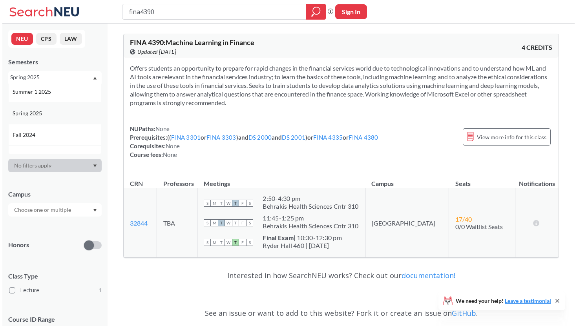
scroll to position [68, 0]
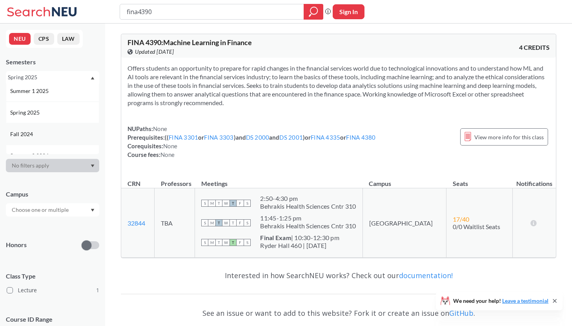
click at [38, 135] on div "Fall 2024" at bounding box center [54, 134] width 89 height 9
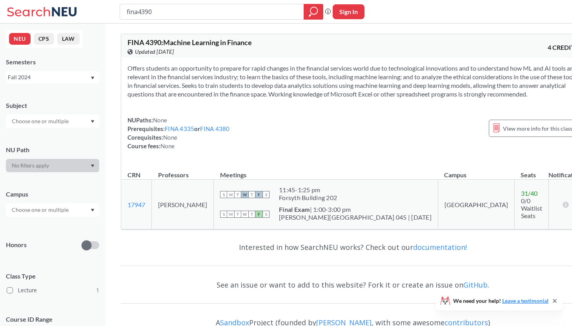
click at [43, 80] on div "Fall 2024" at bounding box center [49, 77] width 82 height 9
click at [40, 91] on div "Fall 2025" at bounding box center [54, 94] width 89 height 9
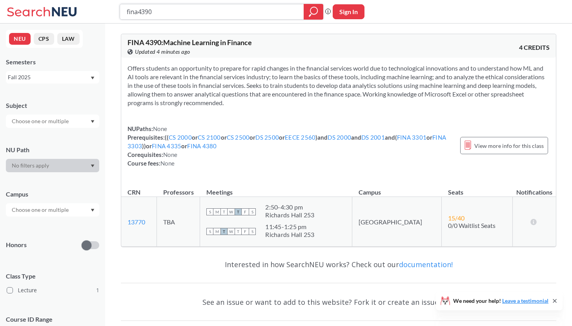
click at [238, 8] on input "fina4390" at bounding box center [212, 11] width 172 height 13
type input "fina4460"
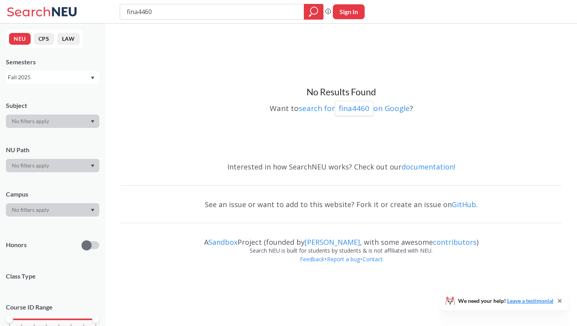
click at [58, 77] on div "Fall 2025" at bounding box center [49, 77] width 82 height 9
click at [36, 129] on span "Summer 1 2025" at bounding box center [30, 126] width 40 height 9
click at [49, 81] on div "Summer 1 2025" at bounding box center [49, 77] width 82 height 9
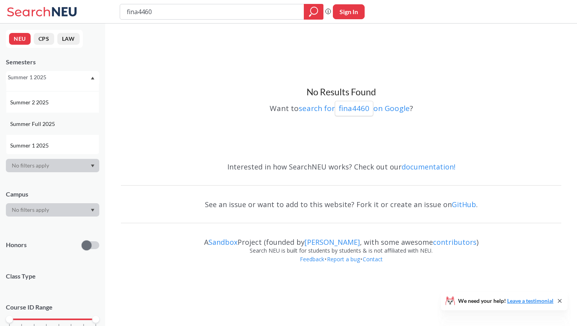
scroll to position [15, 0]
click at [38, 109] on div "Summer 2 2025" at bounding box center [52, 101] width 93 height 22
click at [46, 82] on div "Summer 2 2025" at bounding box center [52, 77] width 93 height 13
click at [33, 133] on span "Spring 2025" at bounding box center [25, 133] width 31 height 9
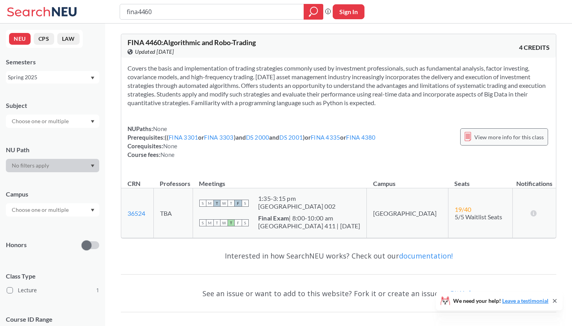
click at [500, 140] on span "View more info for this class" at bounding box center [508, 137] width 69 height 10
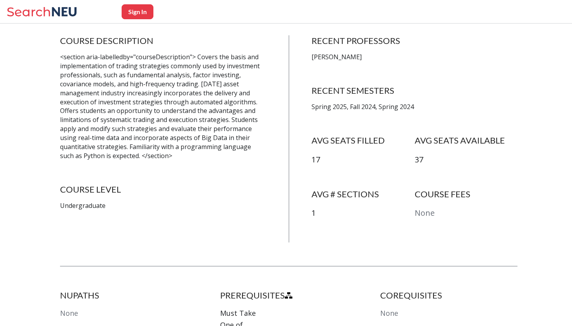
scroll to position [153, 0]
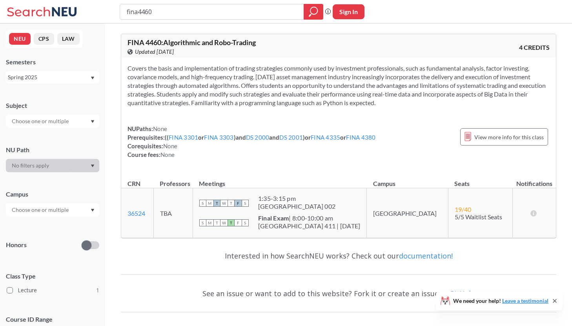
click at [42, 77] on div "Spring 2025" at bounding box center [49, 77] width 82 height 9
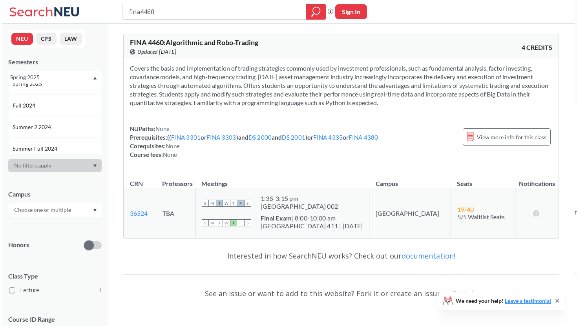
scroll to position [98, 0]
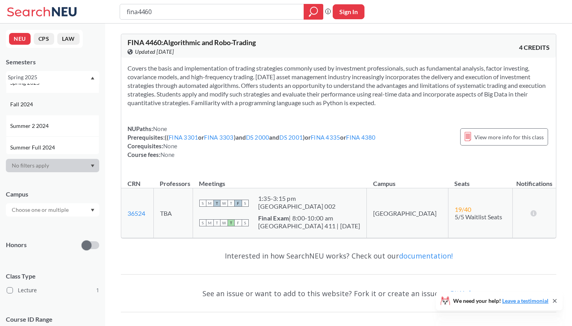
click at [43, 110] on div "Fall 2024" at bounding box center [52, 104] width 93 height 22
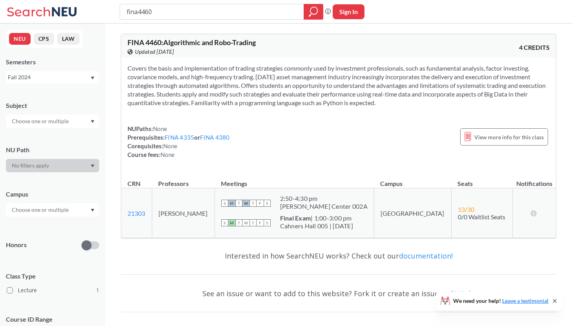
click at [33, 82] on div "Fall 2024" at bounding box center [52, 77] width 93 height 13
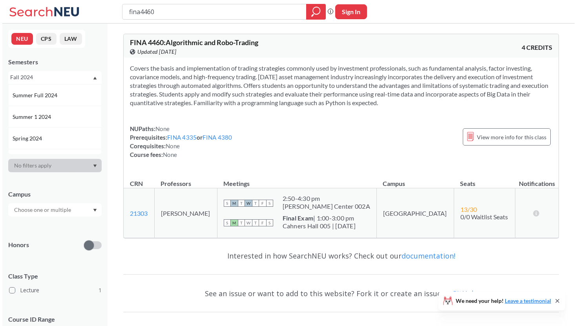
scroll to position [171, 0]
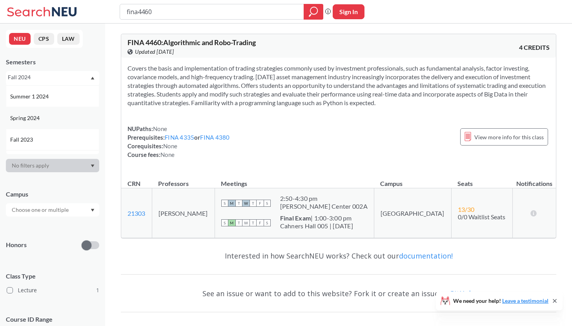
click at [41, 121] on div "Spring 2024" at bounding box center [54, 118] width 89 height 9
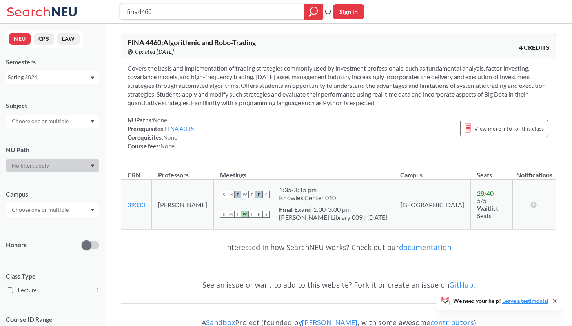
click at [167, 11] on input "fina4460" at bounding box center [212, 11] width 172 height 13
type input "fina4650"
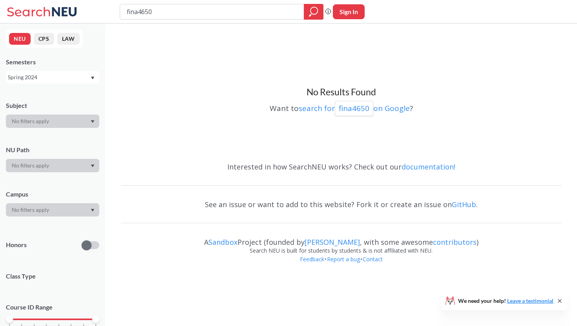
click at [69, 78] on div "Spring 2024" at bounding box center [49, 77] width 82 height 9
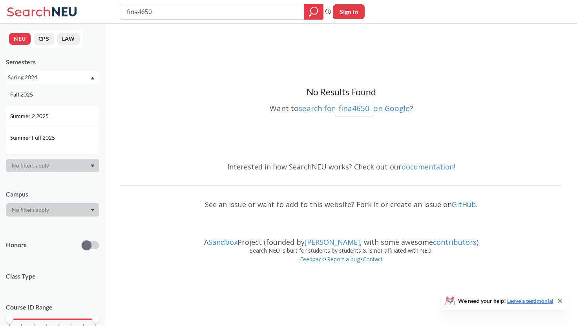
click at [47, 101] on div "Fall 2025" at bounding box center [52, 95] width 93 height 22
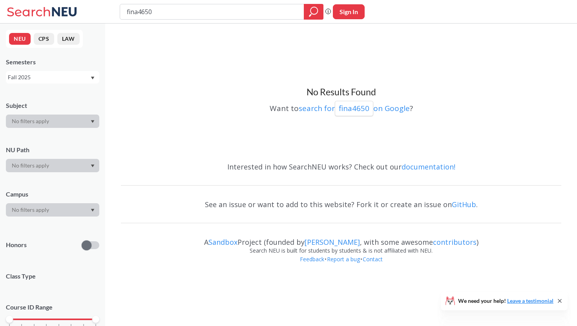
click at [62, 83] on div "Fall 2025" at bounding box center [52, 77] width 93 height 13
click at [47, 129] on span "Summer 1 2025" at bounding box center [30, 126] width 40 height 9
click at [45, 80] on div "Summer 1 2025" at bounding box center [49, 77] width 82 height 9
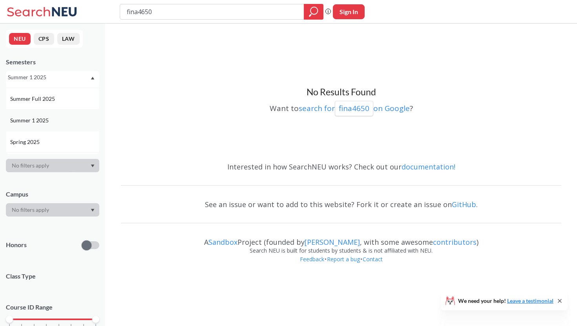
scroll to position [42, 0]
click at [37, 140] on span "Spring 2025" at bounding box center [25, 139] width 31 height 9
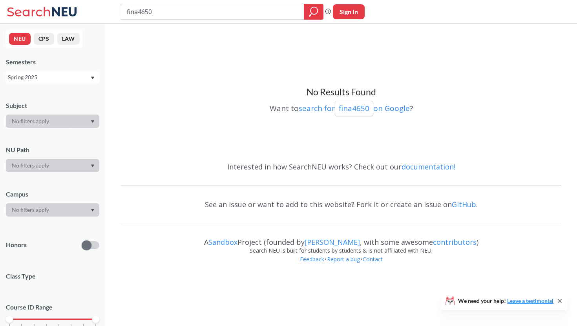
click at [44, 78] on div "Spring 2025" at bounding box center [49, 77] width 82 height 9
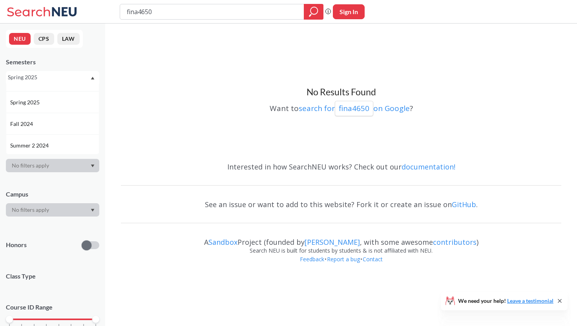
scroll to position [86, 0]
click at [34, 118] on span "Fall 2024" at bounding box center [22, 116] width 24 height 9
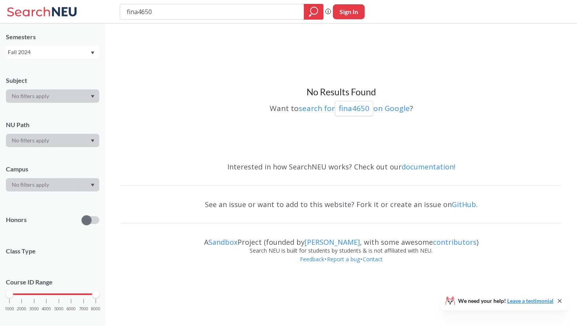
scroll to position [26, 0]
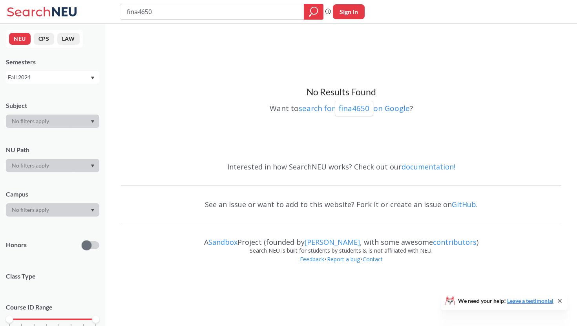
click at [249, 10] on input "fina4650" at bounding box center [212, 11] width 172 height 13
type input "fina4335"
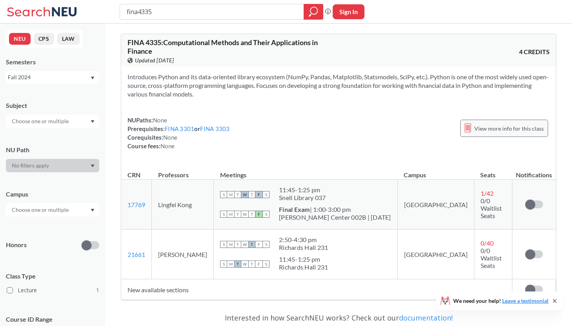
click at [498, 131] on span "View more info for this class" at bounding box center [508, 129] width 69 height 10
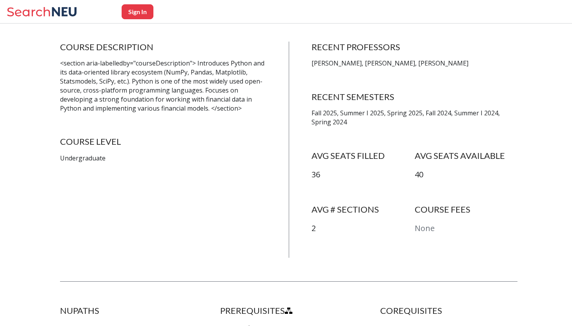
scroll to position [156, 0]
